Goal: Transaction & Acquisition: Download file/media

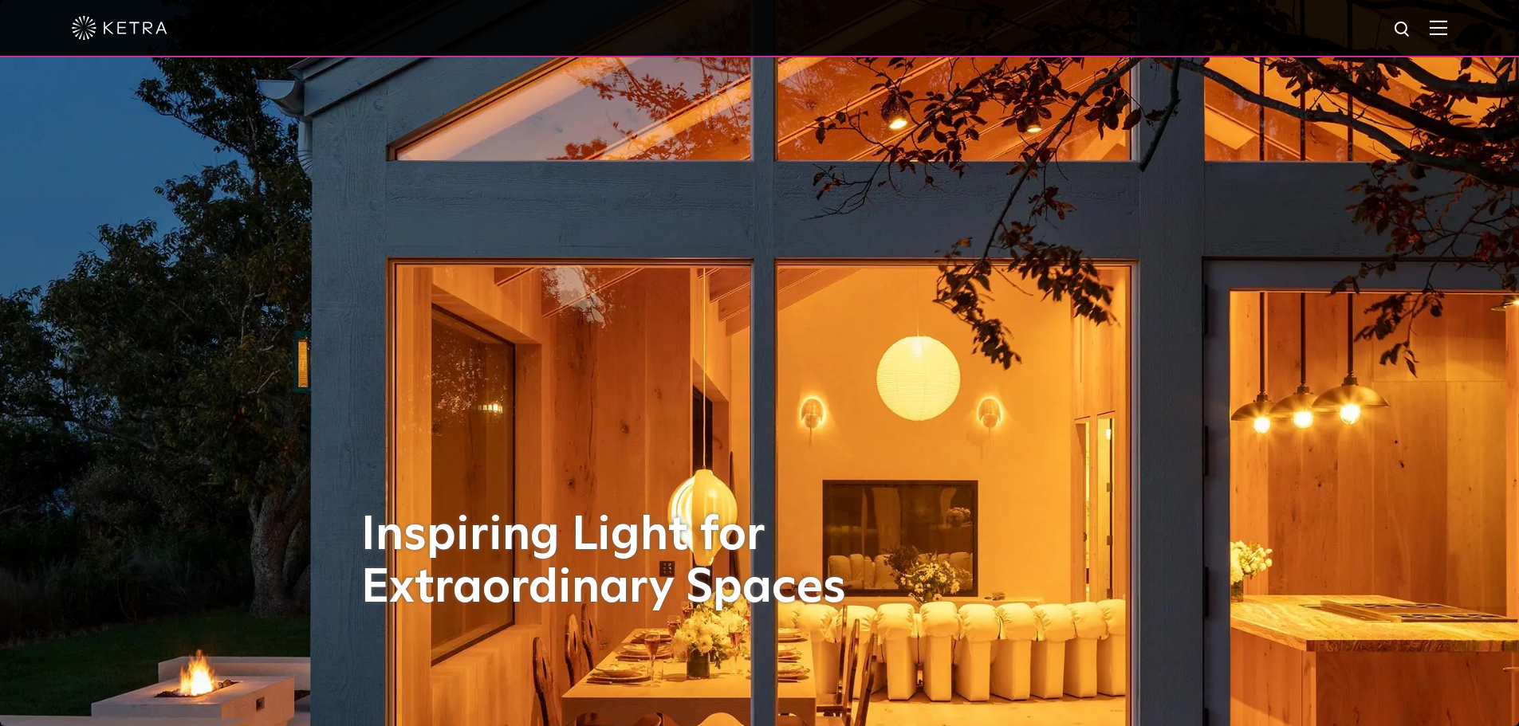
click at [1442, 25] on img at bounding box center [1438, 27] width 18 height 15
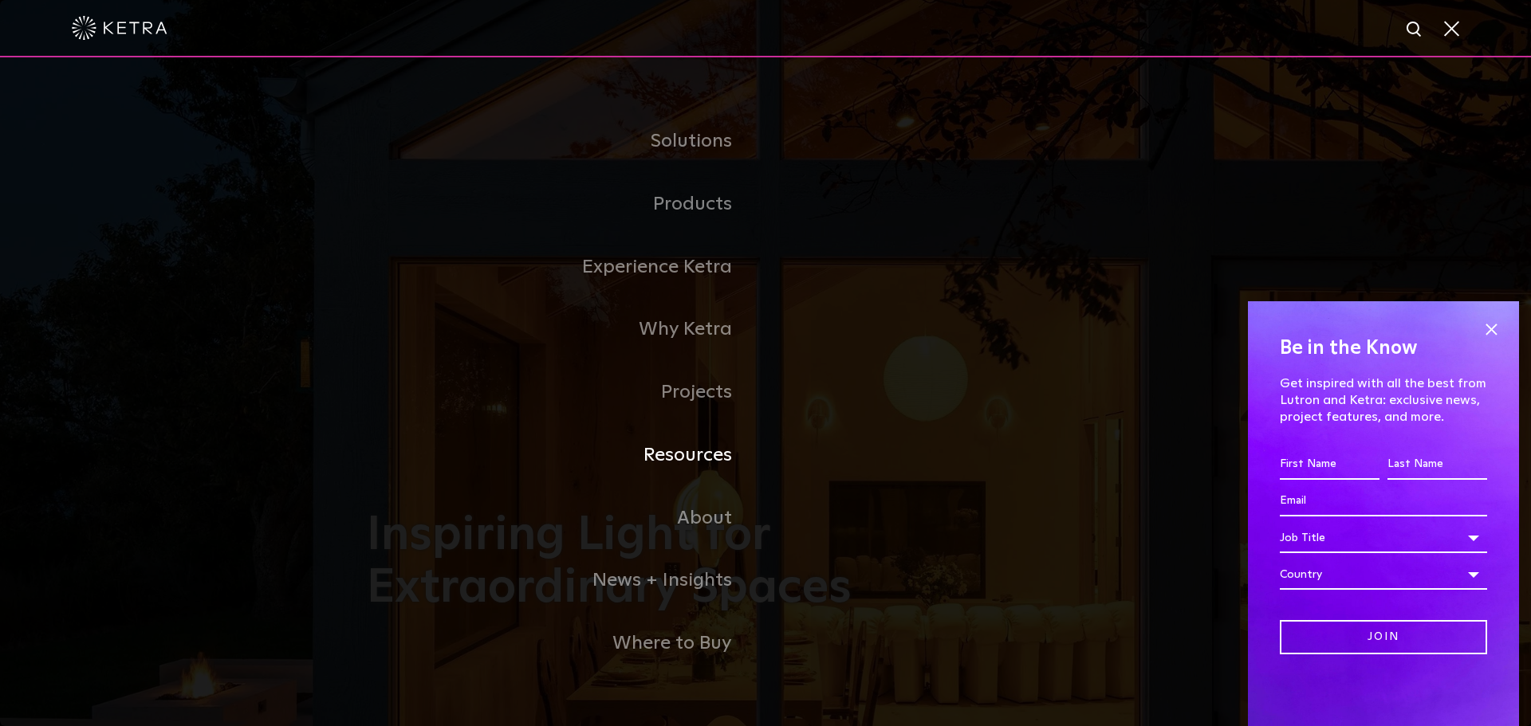
click at [710, 468] on link "Resources" at bounding box center [566, 455] width 399 height 63
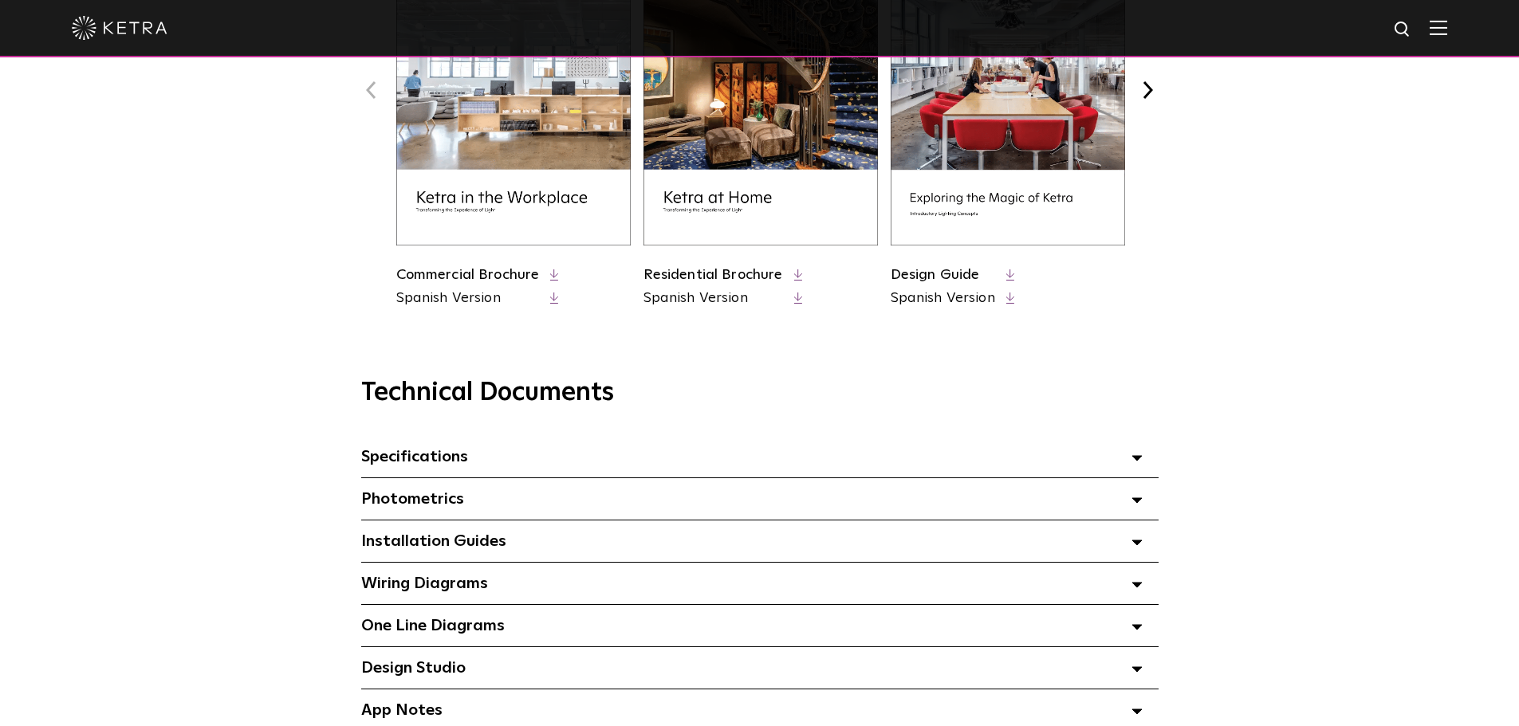
scroll to position [957, 0]
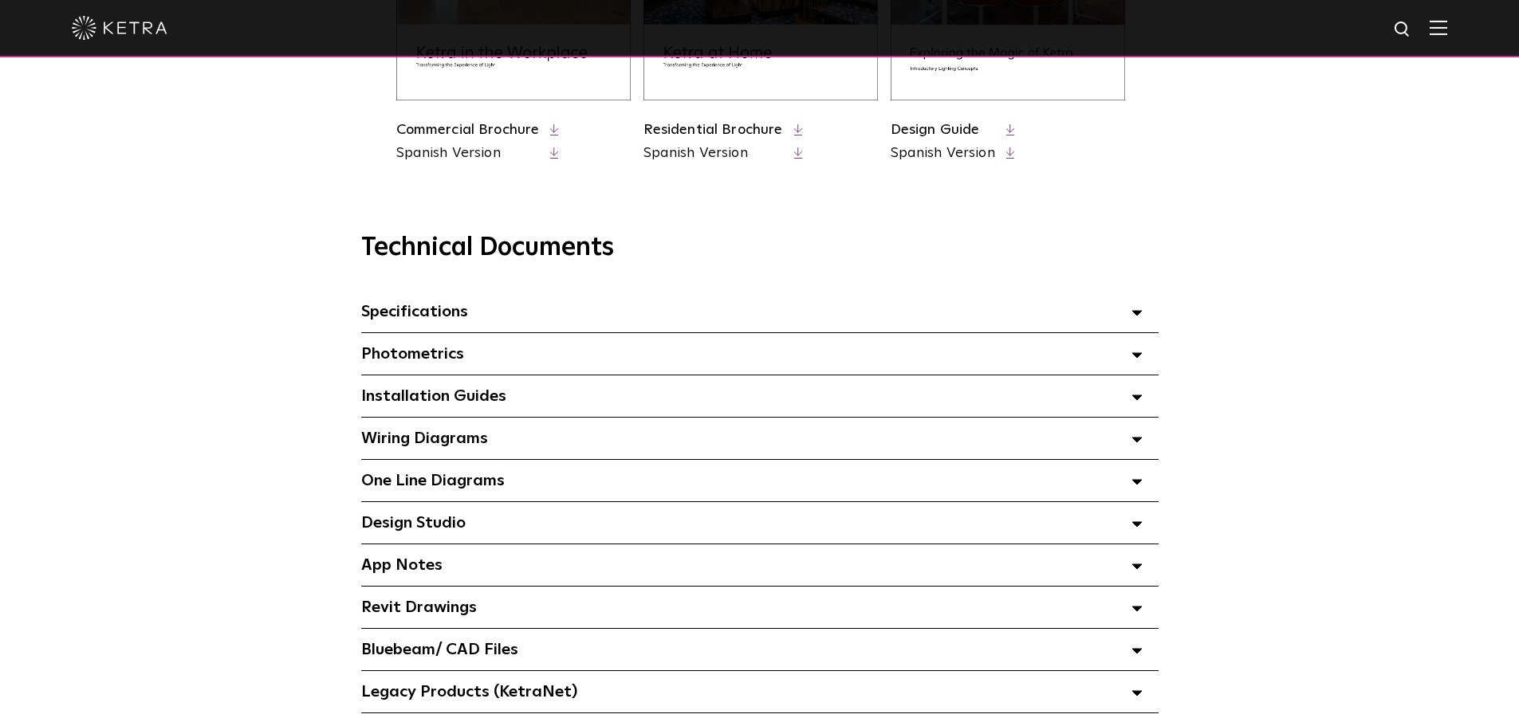
click at [449, 655] on span "Bluebeam/ CAD Files" at bounding box center [439, 650] width 157 height 16
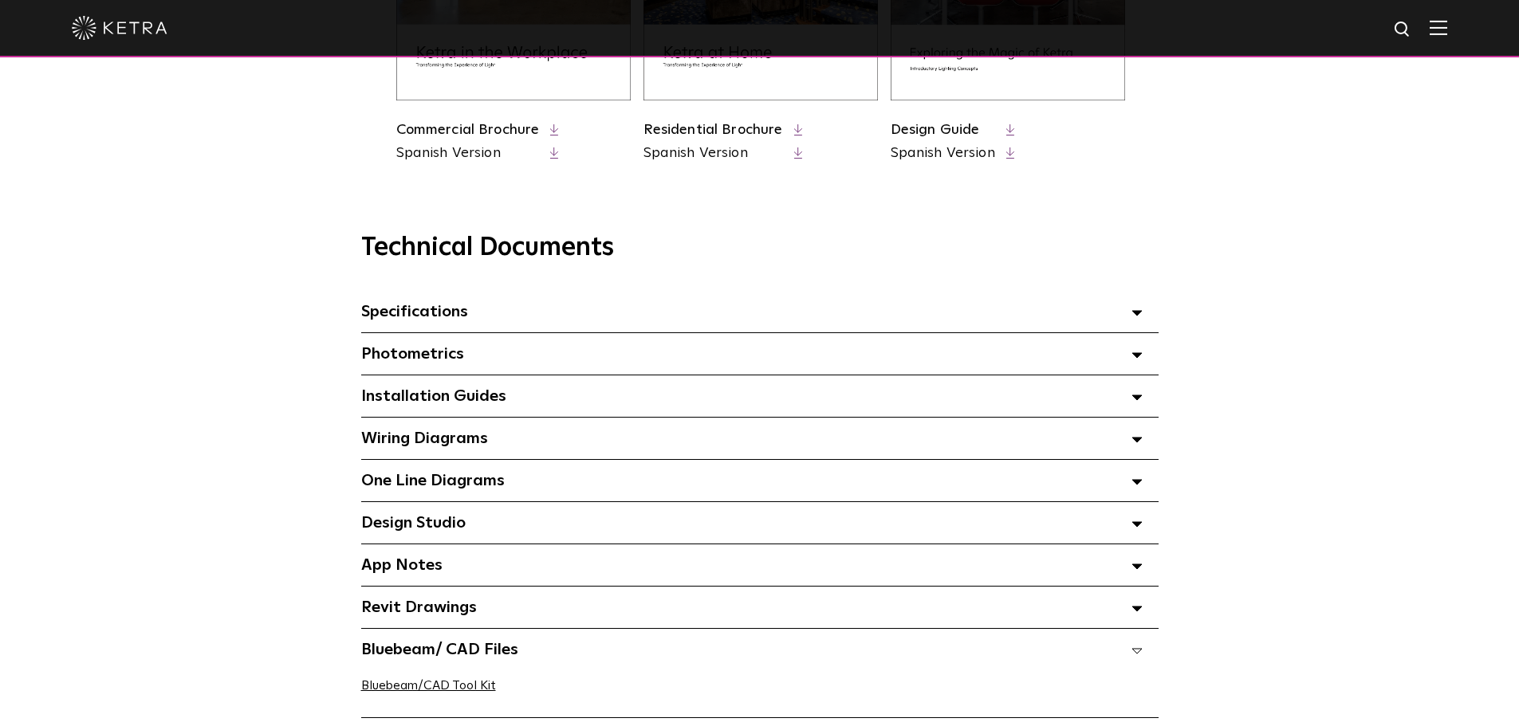
scroll to position [1116, 0]
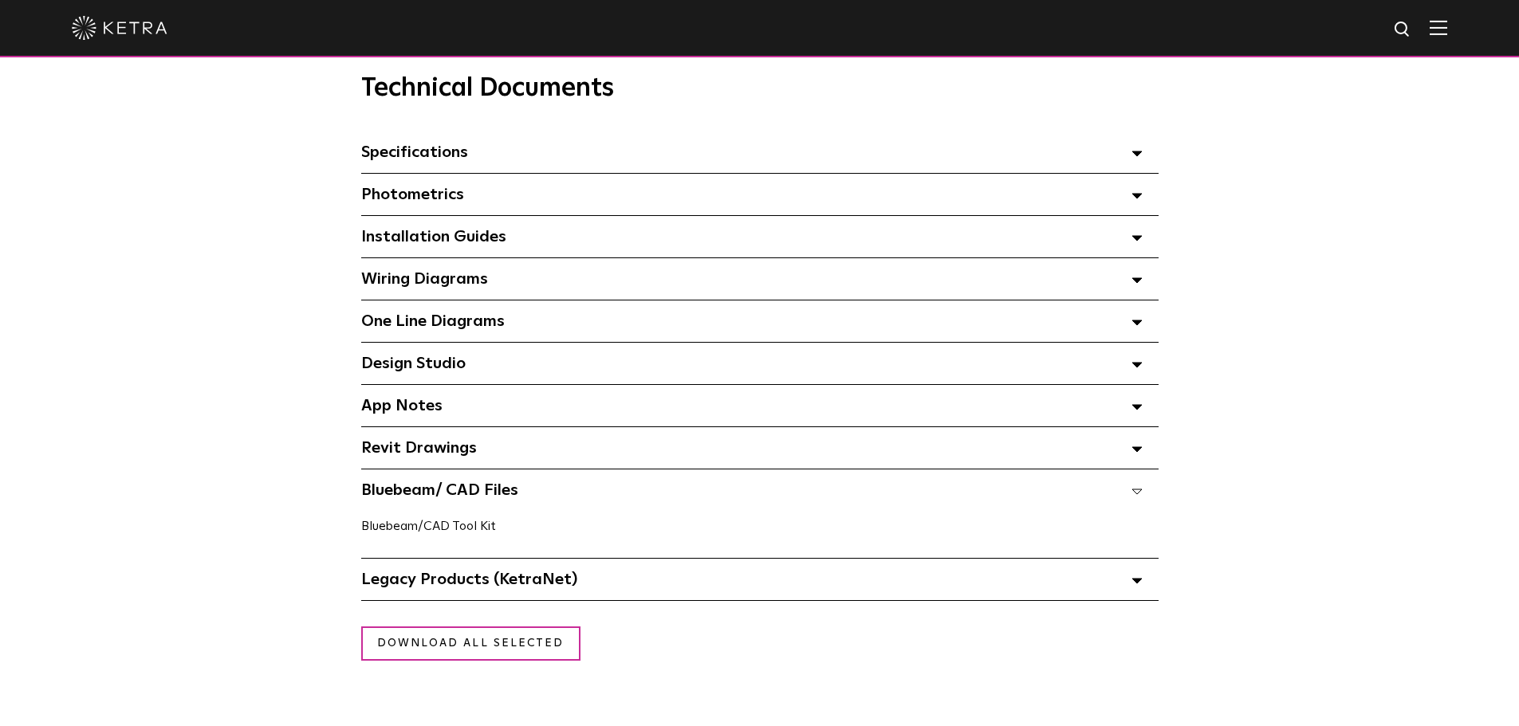
click at [445, 533] on link "Bluebeam/CAD Tool Kit" at bounding box center [428, 526] width 135 height 13
